Goal: Information Seeking & Learning: Learn about a topic

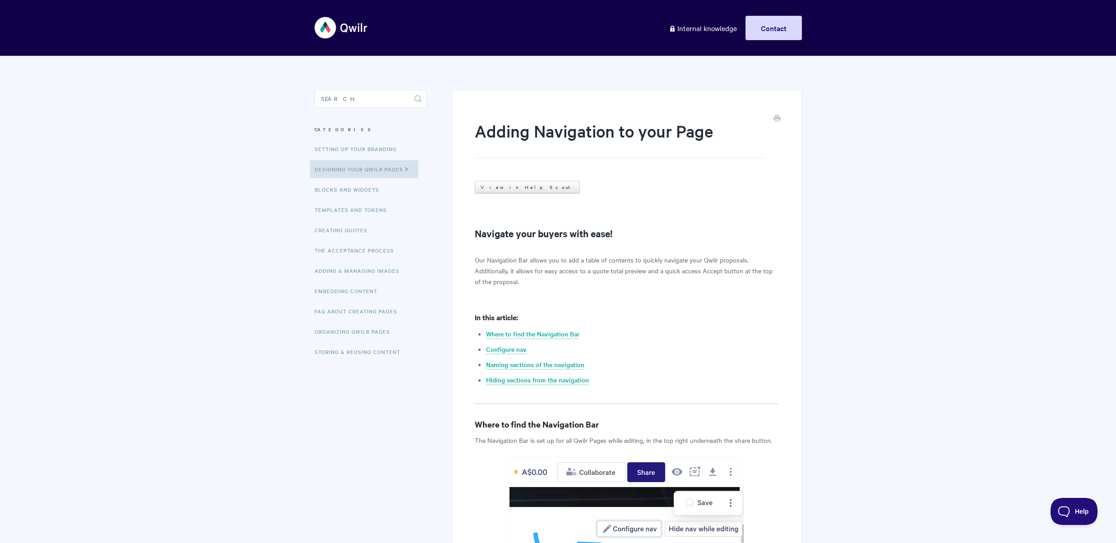
scroll to position [4, 0]
click at [573, 259] on p "Our Navigation Bar allows you to add a table of contents to quickly navigate yo…" at bounding box center [627, 270] width 304 height 32
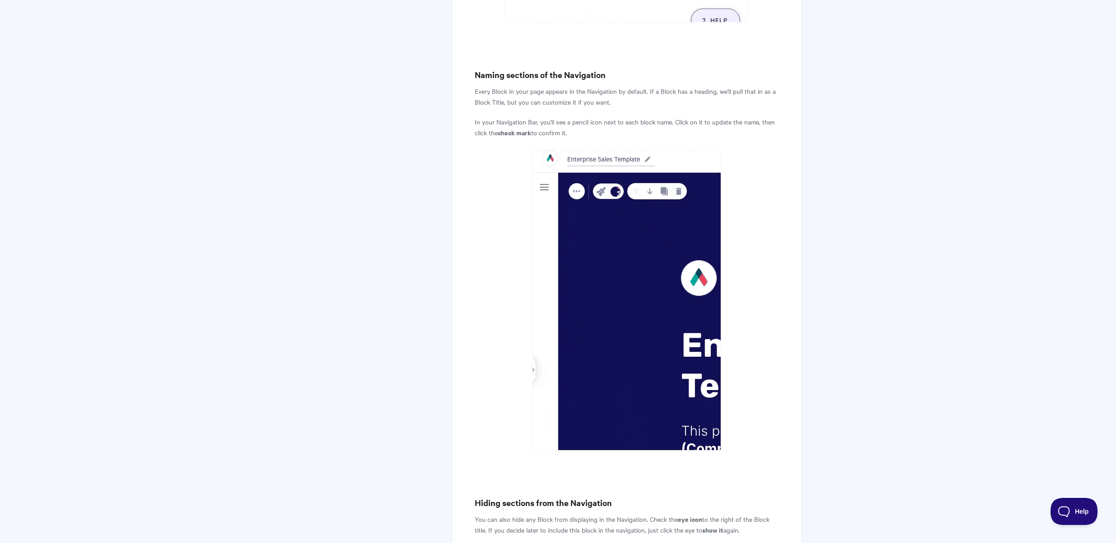
scroll to position [1273, 0]
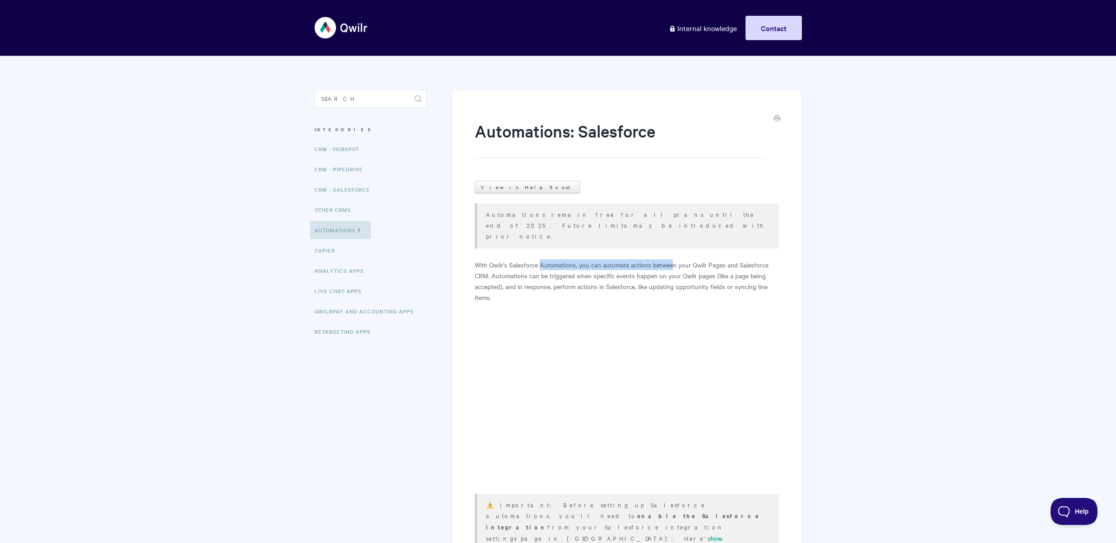
drag, startPoint x: 541, startPoint y: 240, endPoint x: 671, endPoint y: 247, distance: 129.7
click at [671, 259] on p "With Qwilr’s Salesforce Automations, you can automate actions between your Qwil…" at bounding box center [627, 280] width 304 height 43
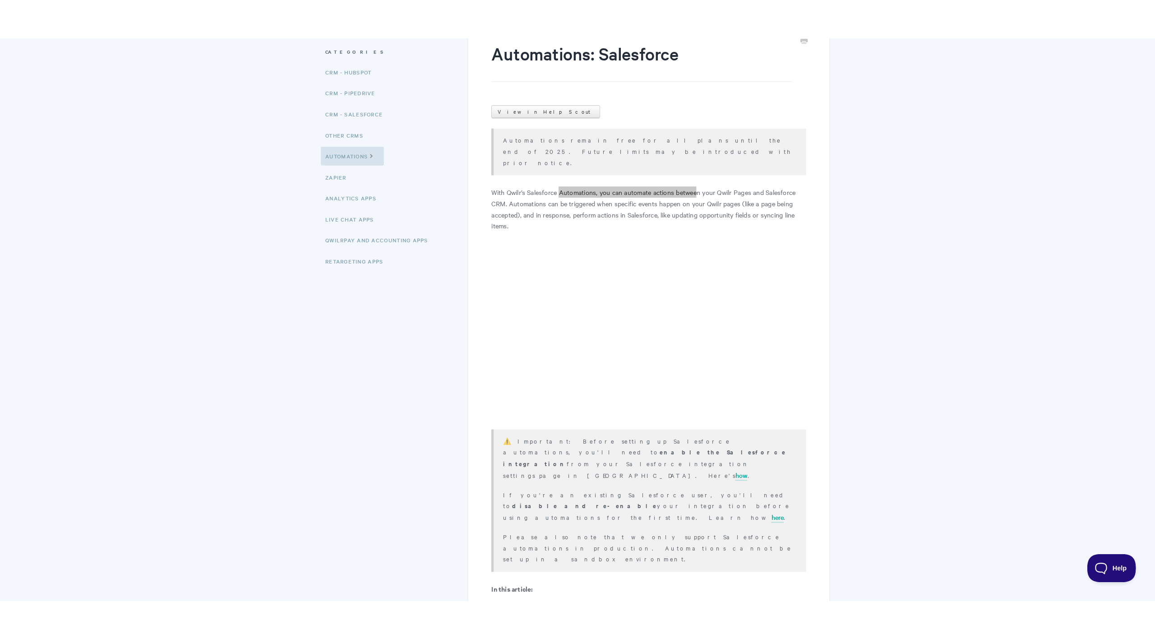
scroll to position [116, 0]
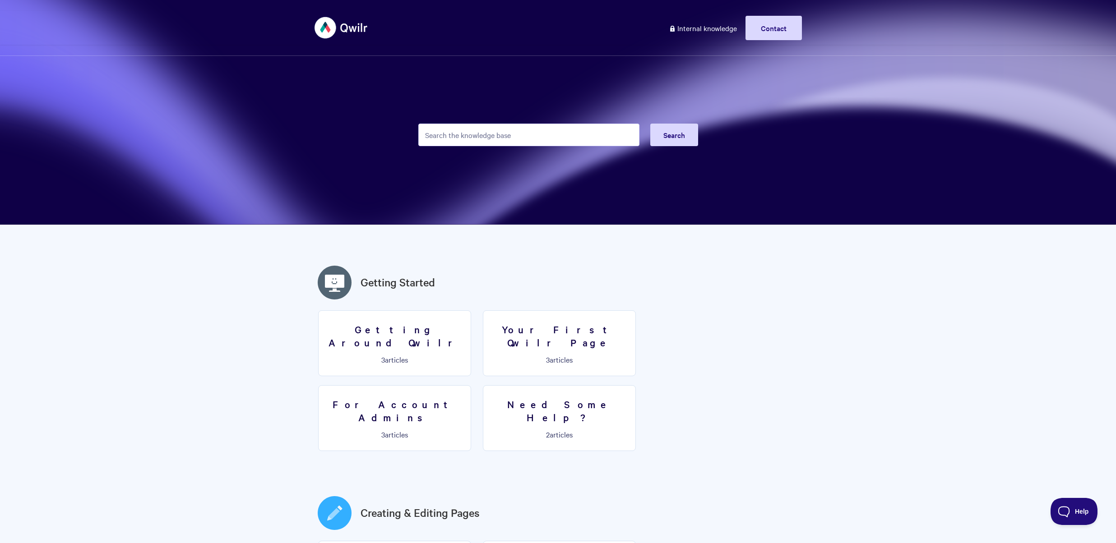
click at [508, 136] on input "Search the knowledge base" at bounding box center [528, 135] width 221 height 23
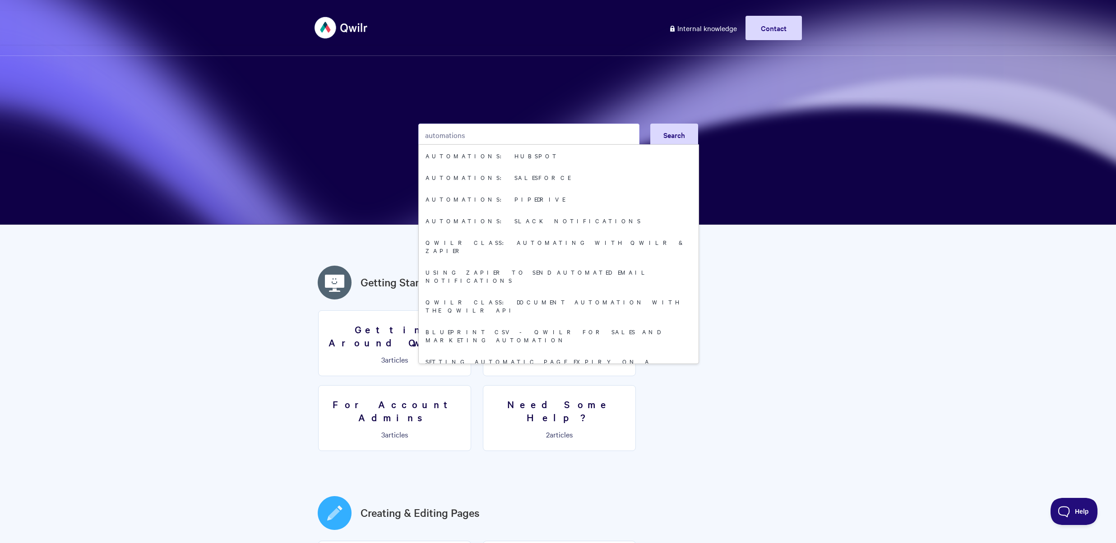
type input "automations"
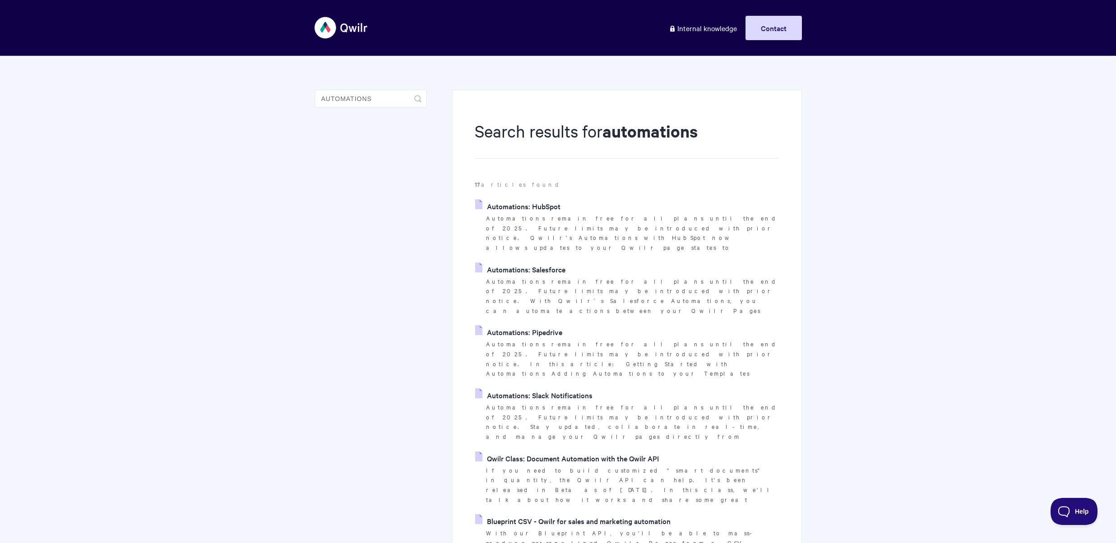
click at [545, 263] on link "Automations: Salesforce" at bounding box center [520, 270] width 90 height 14
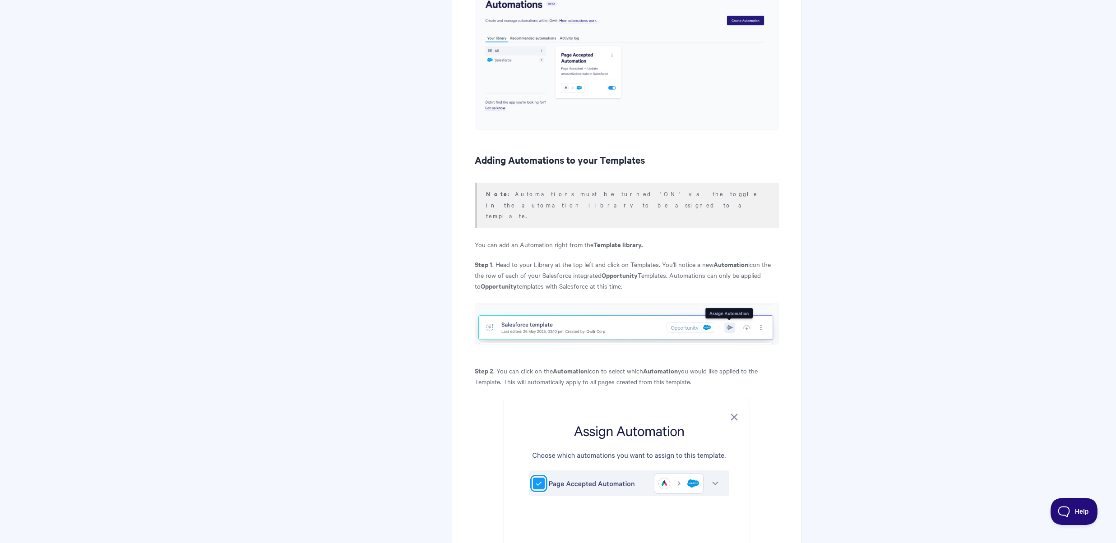
scroll to position [3426, 0]
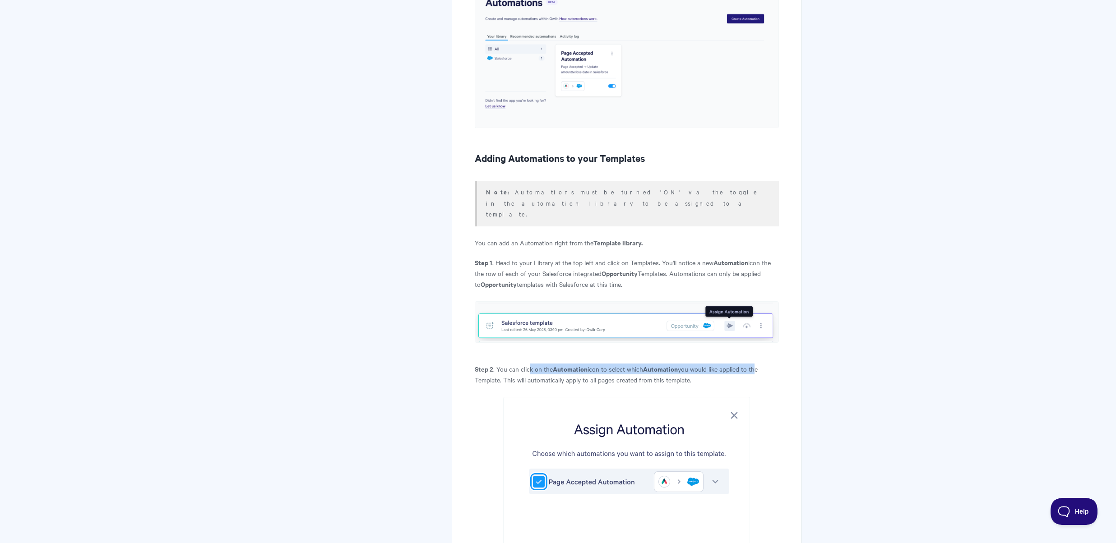
drag, startPoint x: 531, startPoint y: 282, endPoint x: 757, endPoint y: 280, distance: 226.0
click at [757, 364] on p "Step 2 . You can click on the Automation icon to select which Automation you wo…" at bounding box center [627, 375] width 304 height 22
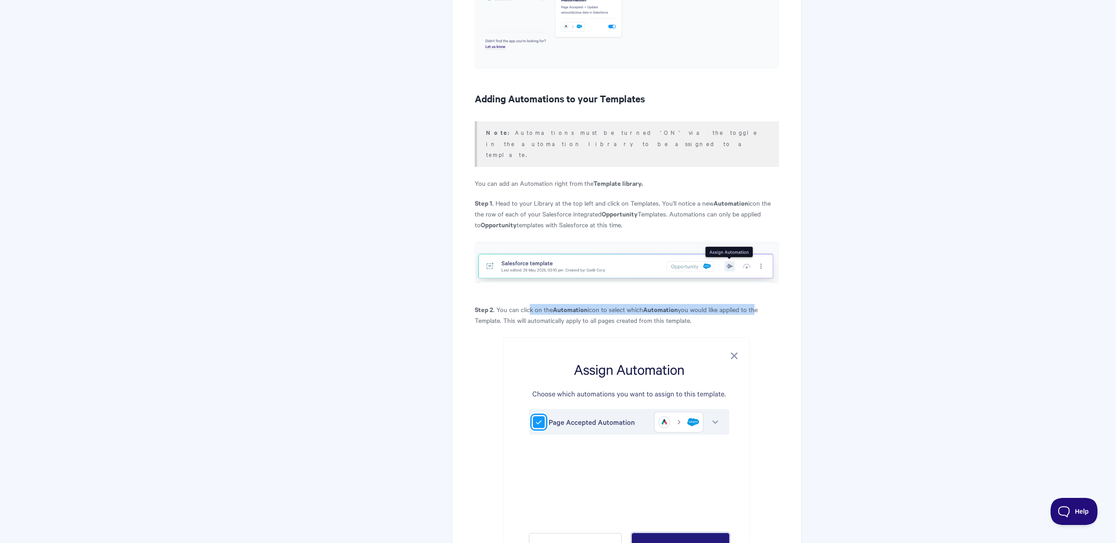
scroll to position [3661, 0]
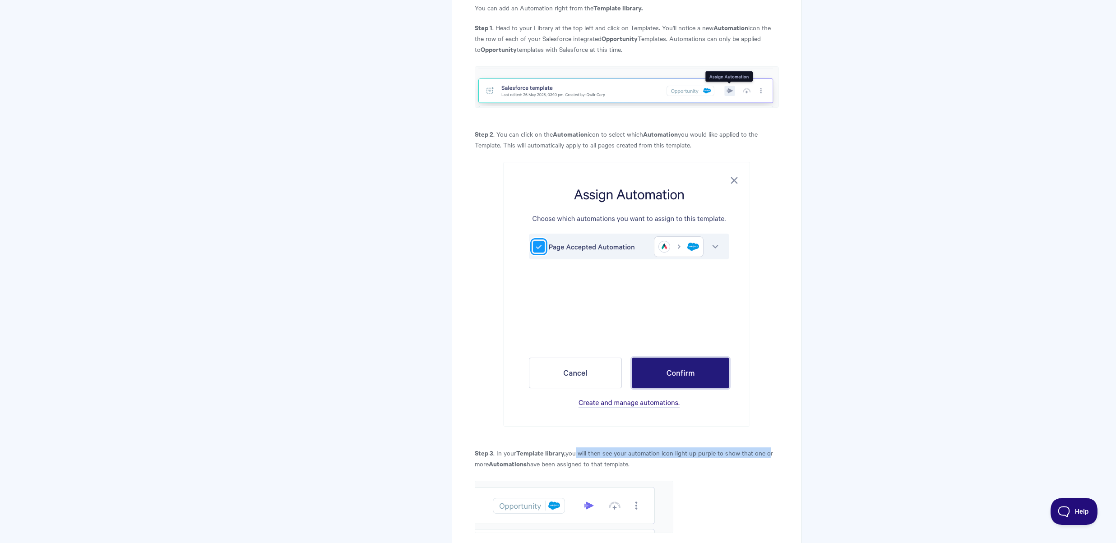
drag, startPoint x: 573, startPoint y: 363, endPoint x: 768, endPoint y: 366, distance: 195.4
click at [768, 448] on p "Step 3 . In your Template library, you will then see your automation icon light…" at bounding box center [627, 459] width 304 height 22
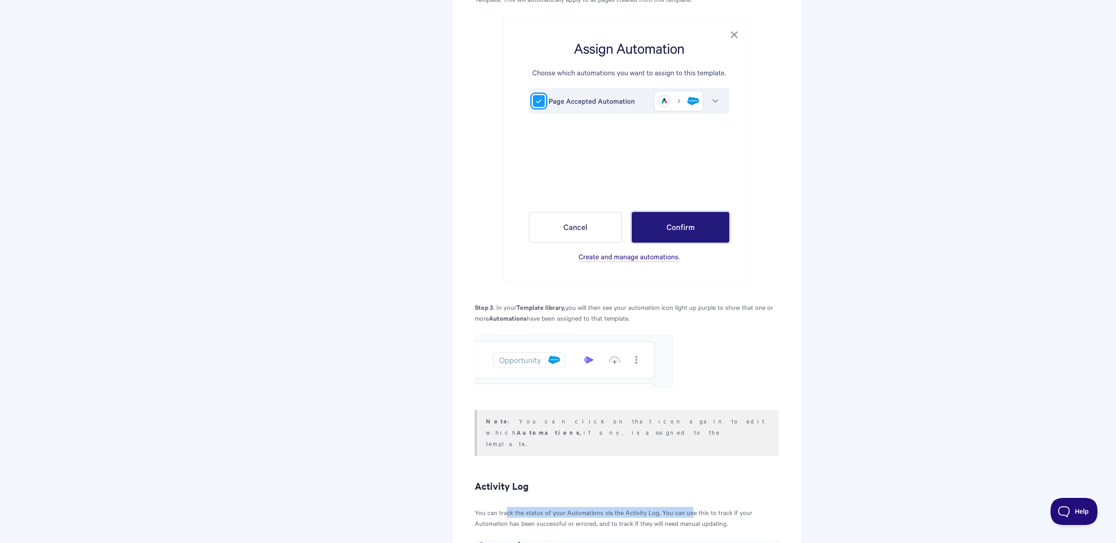
drag, startPoint x: 507, startPoint y: 402, endPoint x: 691, endPoint y: 401, distance: 183.6
click at [691, 507] on p "You can track the status of your Automations via the Activity Log. You can use …" at bounding box center [627, 518] width 304 height 22
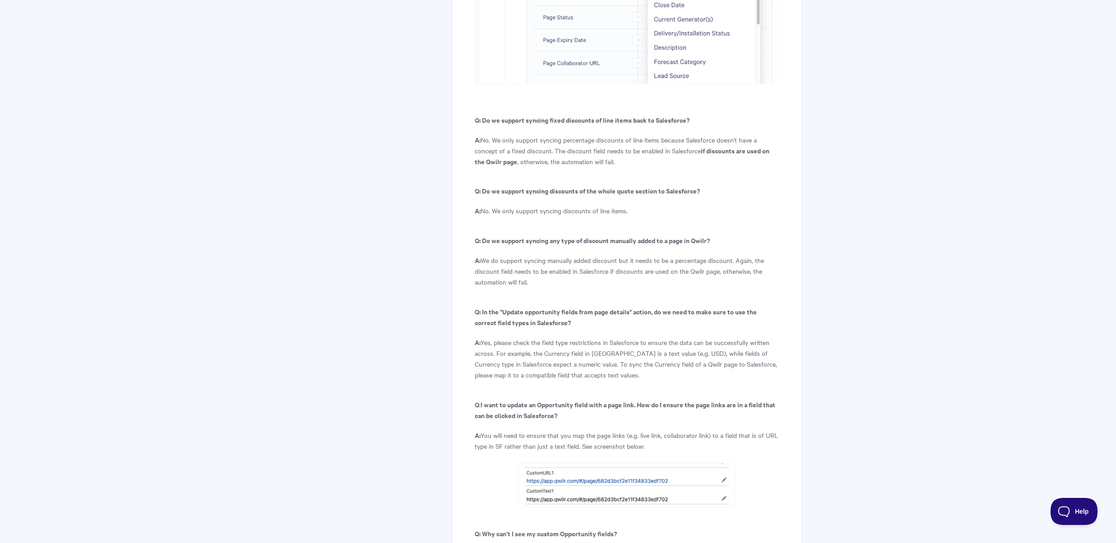
scroll to position [5103, 0]
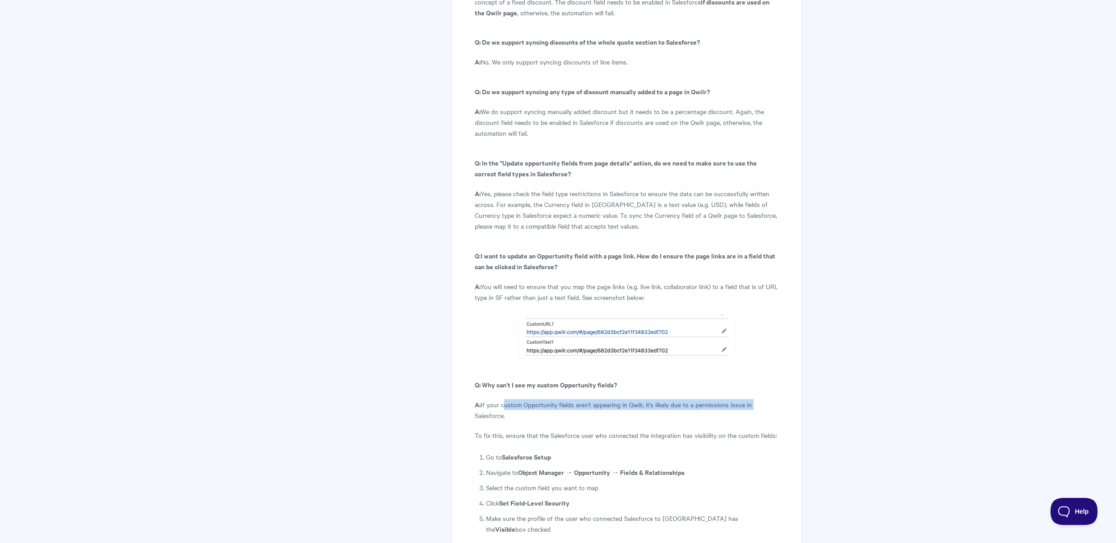
drag, startPoint x: 503, startPoint y: 294, endPoint x: 756, endPoint y: 292, distance: 253.1
click at [756, 399] on p "A: If your custom Opportunity fields aren't appearing in Qwilr, it's likely due…" at bounding box center [627, 410] width 304 height 22
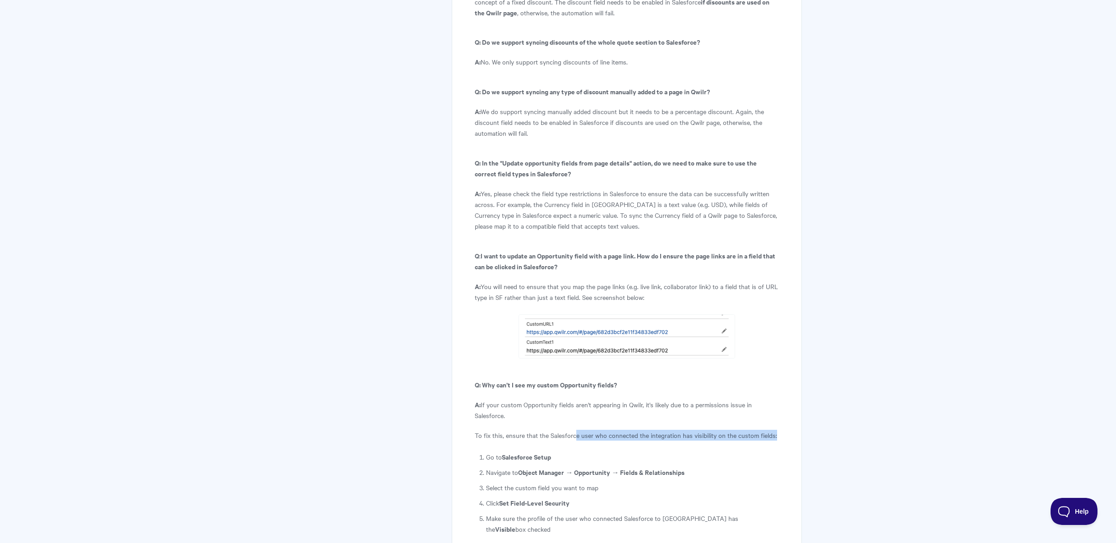
drag, startPoint x: 576, startPoint y: 323, endPoint x: 773, endPoint y: 323, distance: 197.6
click at [774, 430] on p "To fix this, ensure that the Salesforce user who connected the integration has …" at bounding box center [627, 435] width 304 height 11
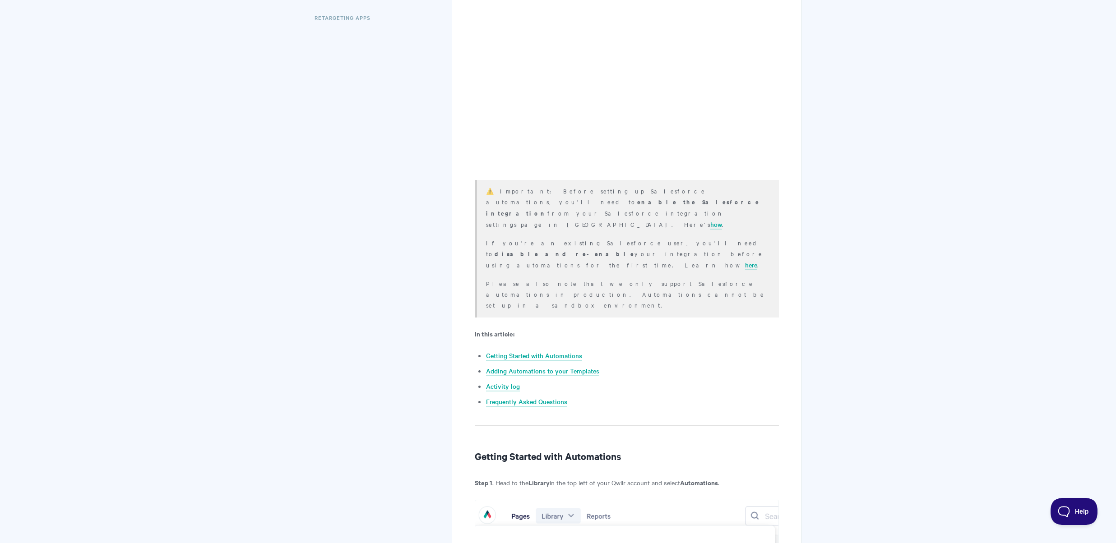
scroll to position [277, 0]
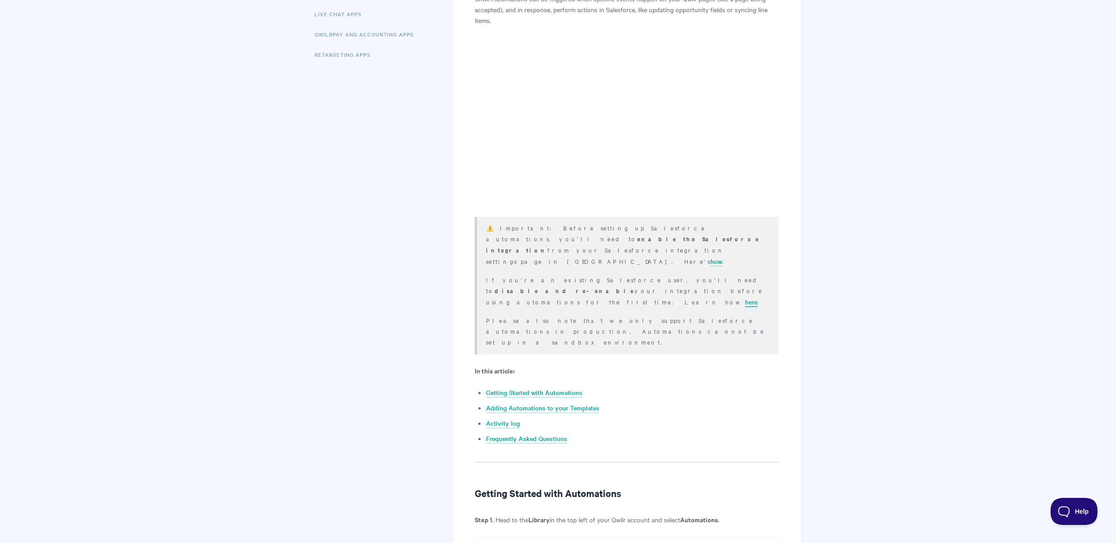
click at [745, 297] on link "here" at bounding box center [751, 302] width 12 height 10
